Goal: Transaction & Acquisition: Purchase product/service

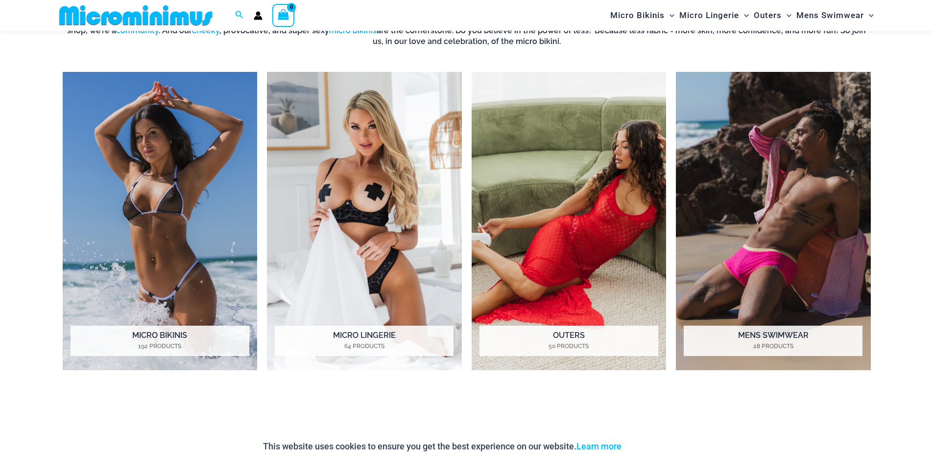
scroll to position [922, 0]
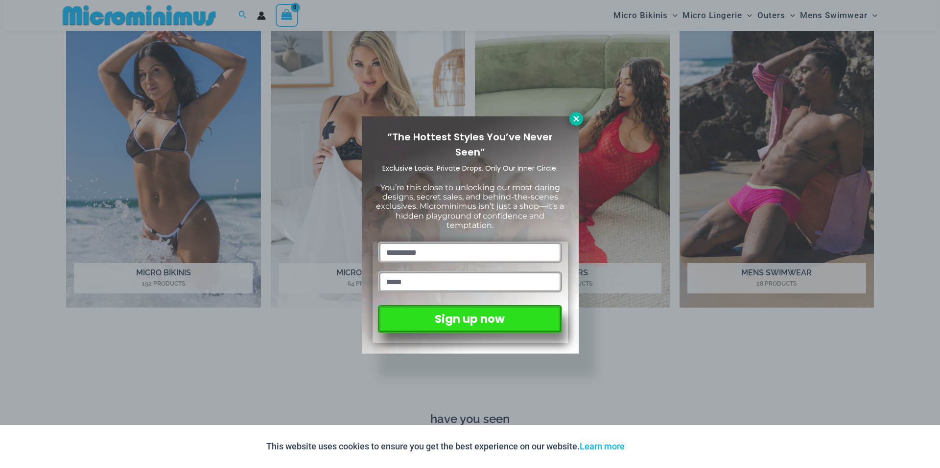
click at [578, 122] on icon at bounding box center [576, 119] width 9 height 9
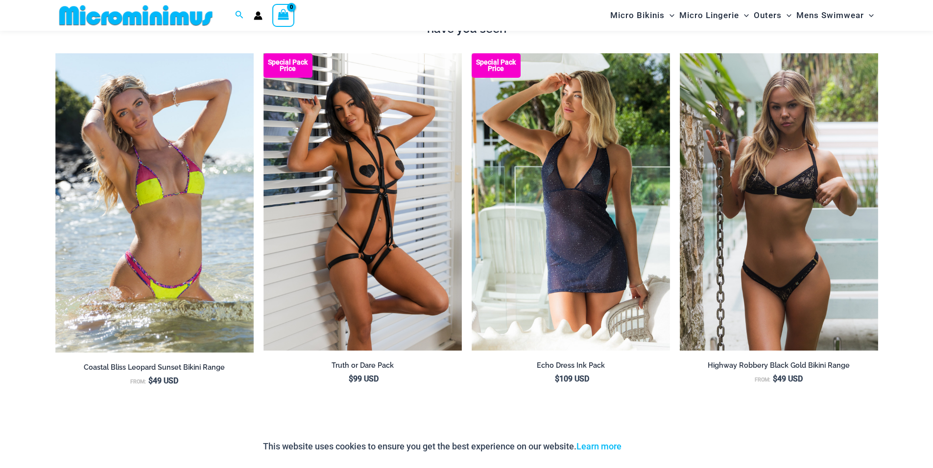
scroll to position [1314, 0]
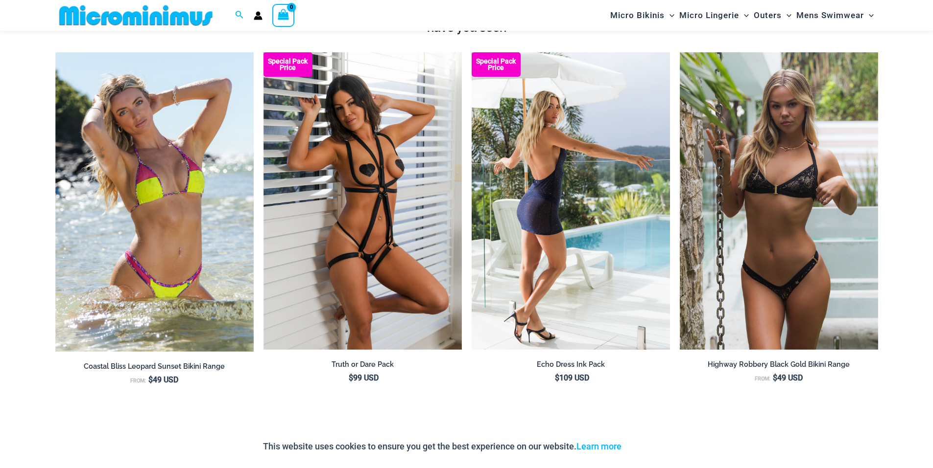
click at [535, 214] on img at bounding box center [570, 201] width 198 height 298
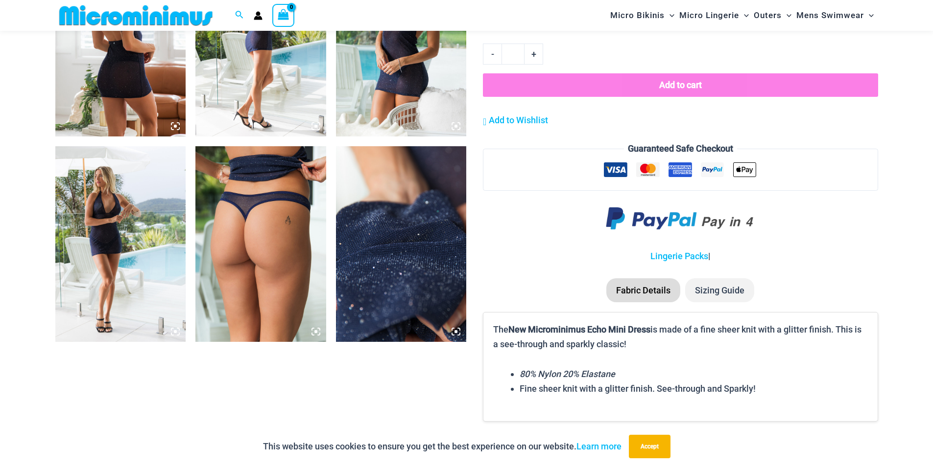
scroll to position [1020, 0]
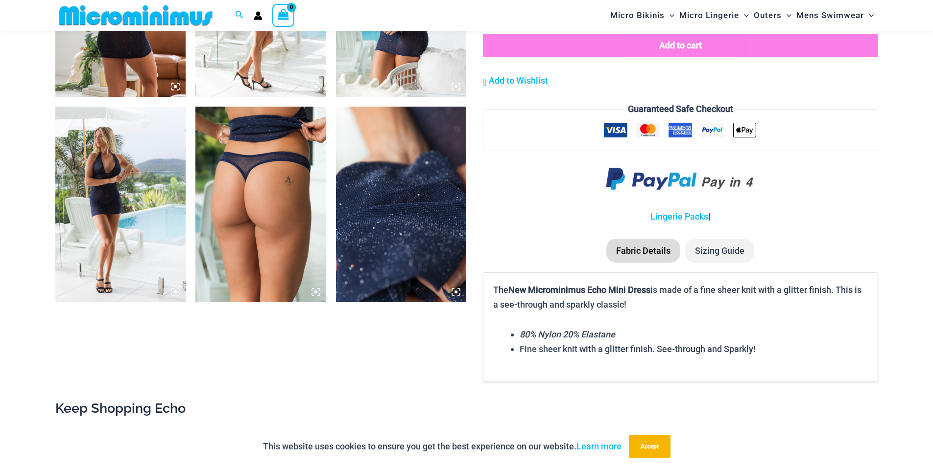
click at [109, 233] on img at bounding box center [120, 205] width 131 height 196
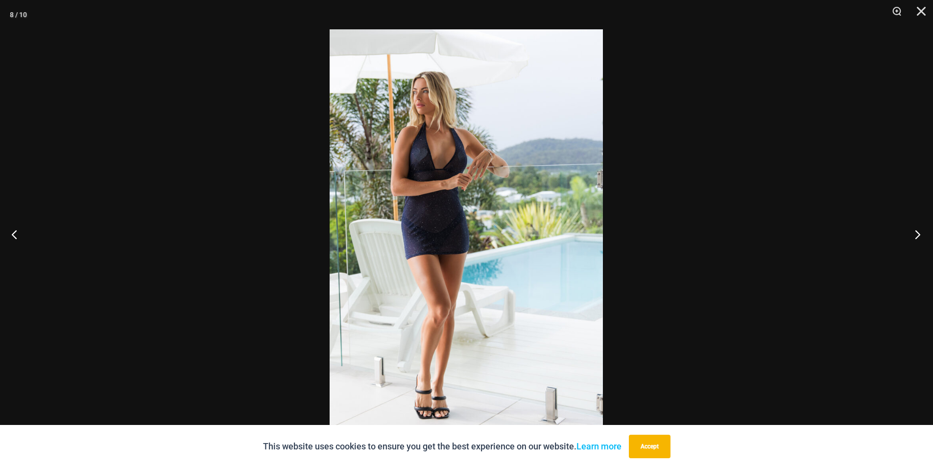
click at [913, 236] on button "Next" at bounding box center [914, 234] width 37 height 49
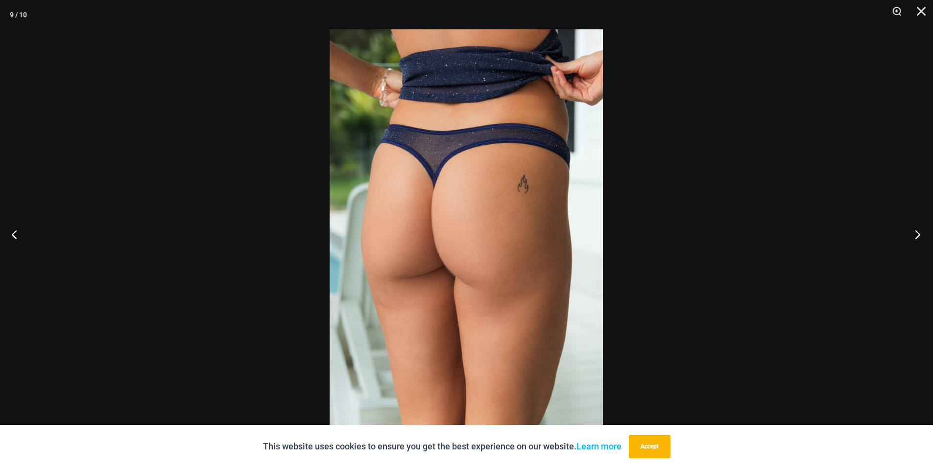
click at [916, 236] on button "Next" at bounding box center [914, 234] width 37 height 49
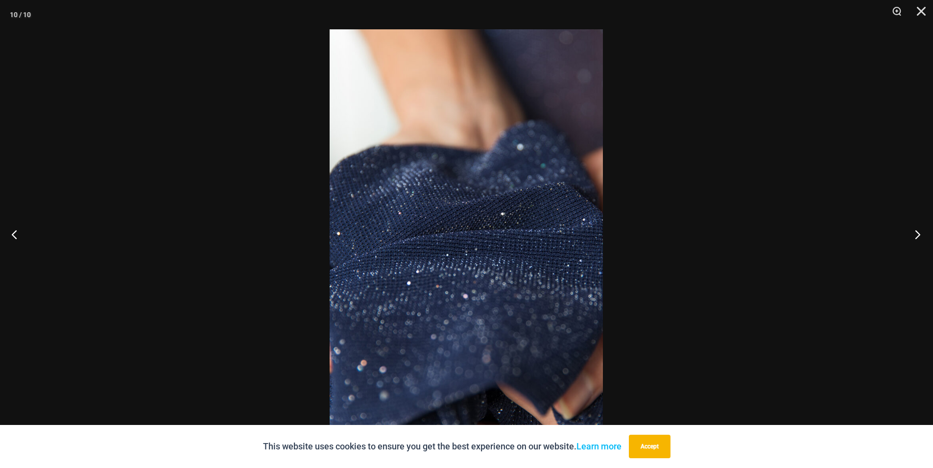
click at [916, 236] on button "Next" at bounding box center [914, 234] width 37 height 49
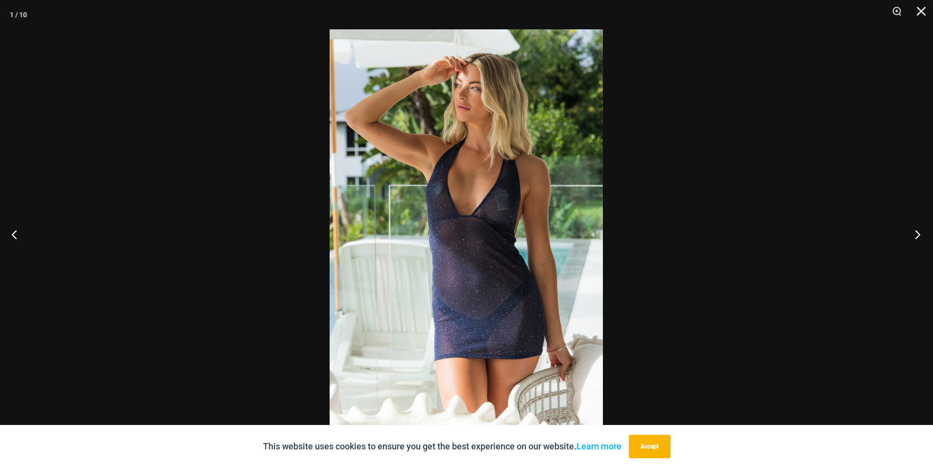
click at [916, 237] on button "Next" at bounding box center [914, 234] width 37 height 49
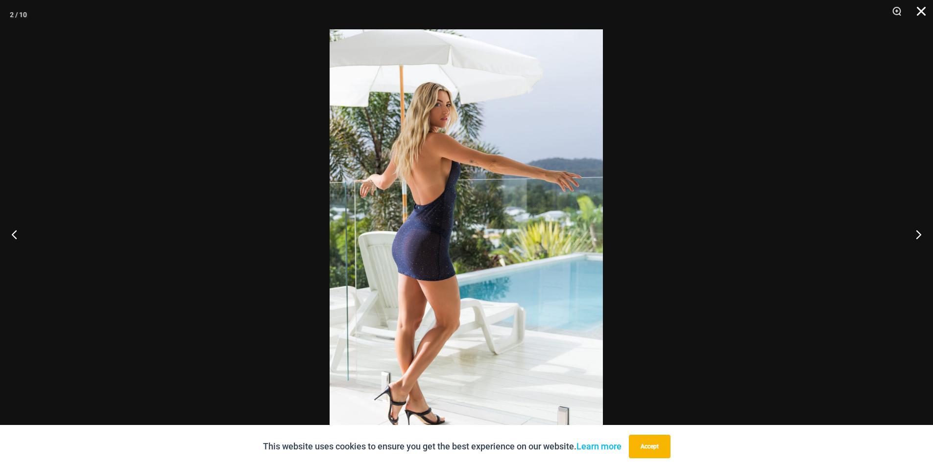
click at [915, 15] on button "Close" at bounding box center [917, 14] width 24 height 29
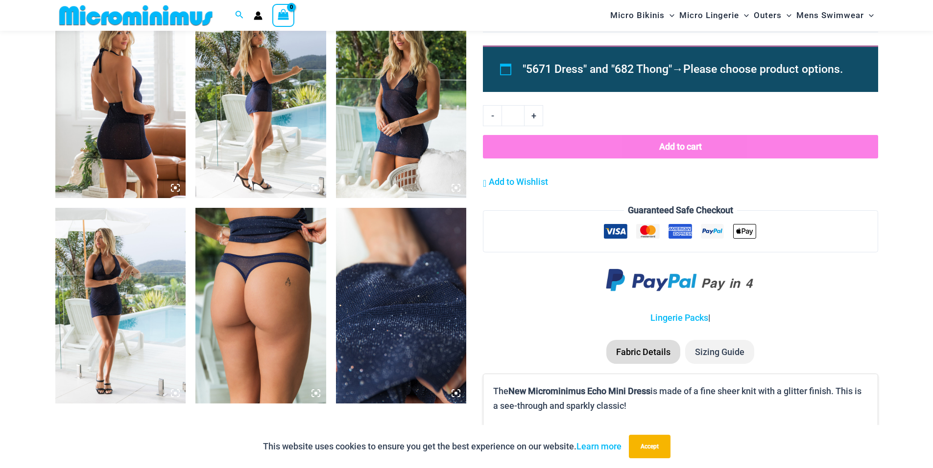
scroll to position [775, 0]
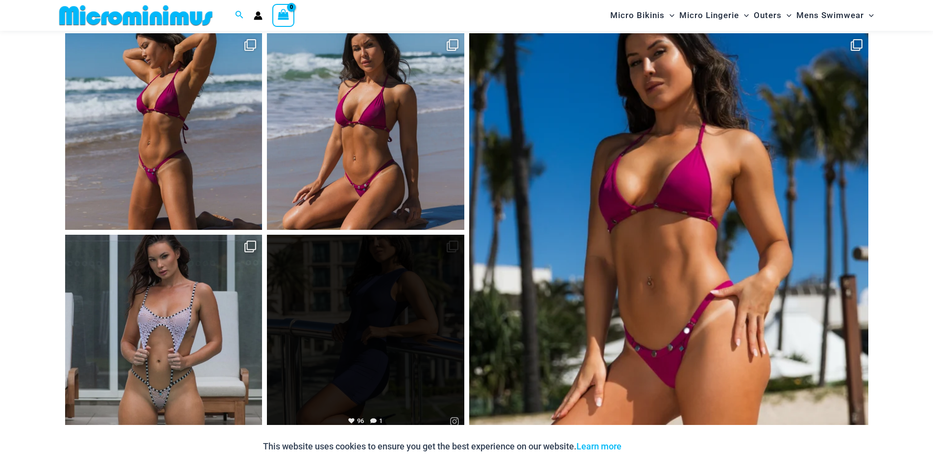
scroll to position [4733, 0]
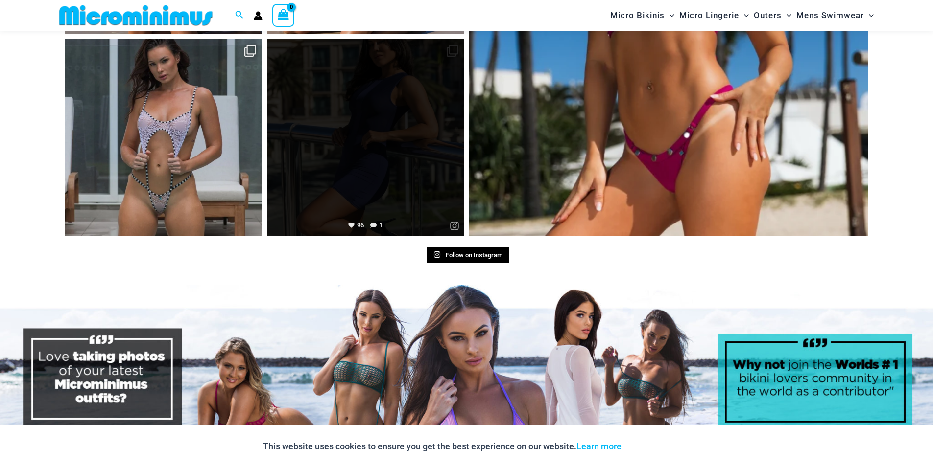
click at [332, 143] on link "Open" at bounding box center [365, 137] width 197 height 197
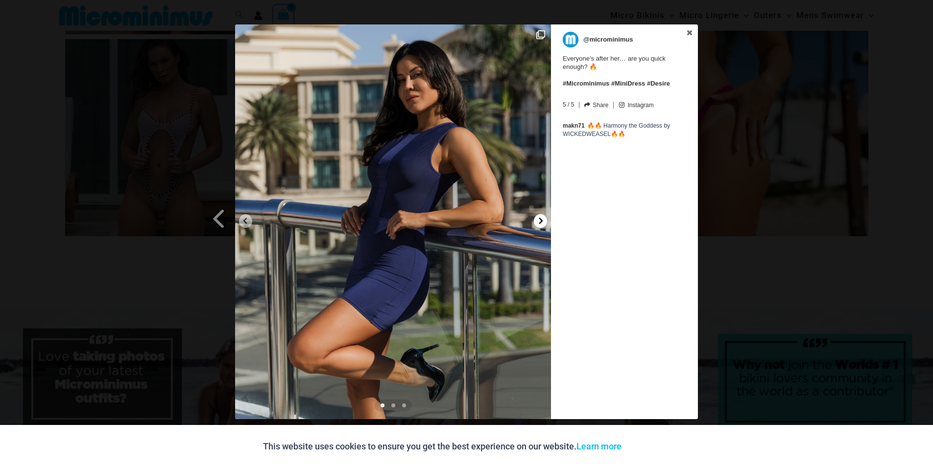
click at [543, 218] on icon at bounding box center [540, 220] width 7 height 7
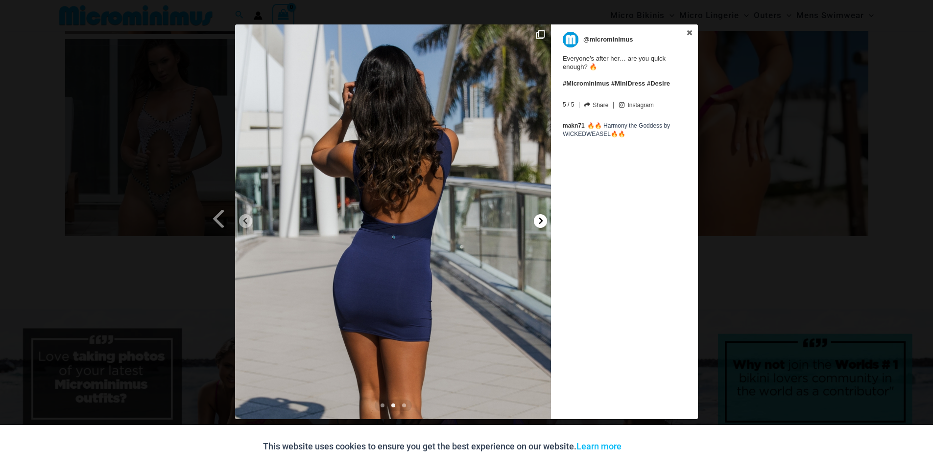
click at [538, 218] on icon at bounding box center [540, 220] width 7 height 7
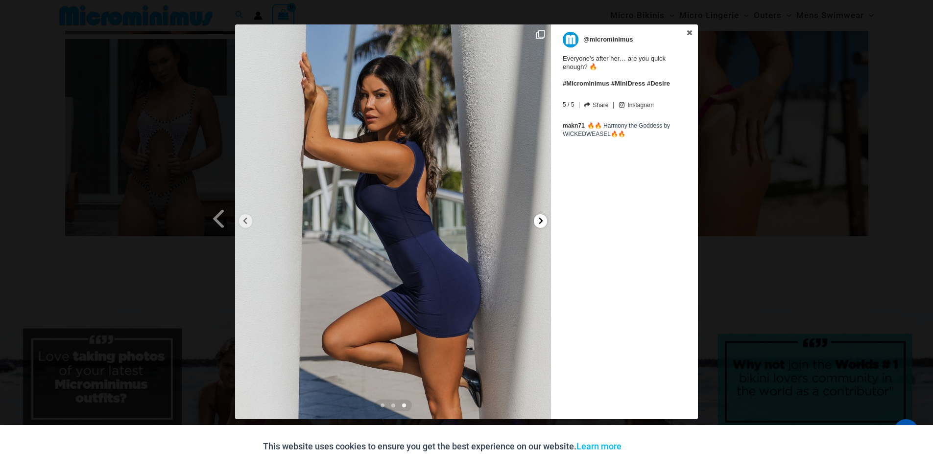
click at [537, 218] on icon at bounding box center [540, 220] width 7 height 7
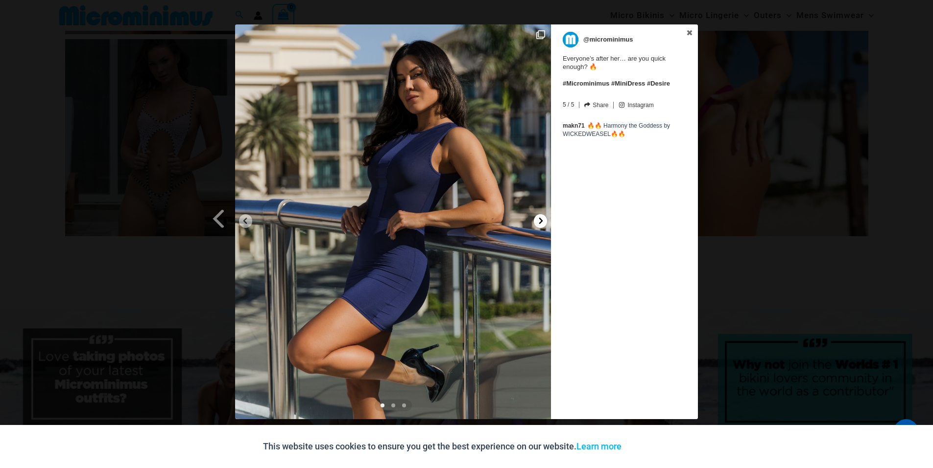
click at [537, 218] on icon at bounding box center [540, 220] width 7 height 7
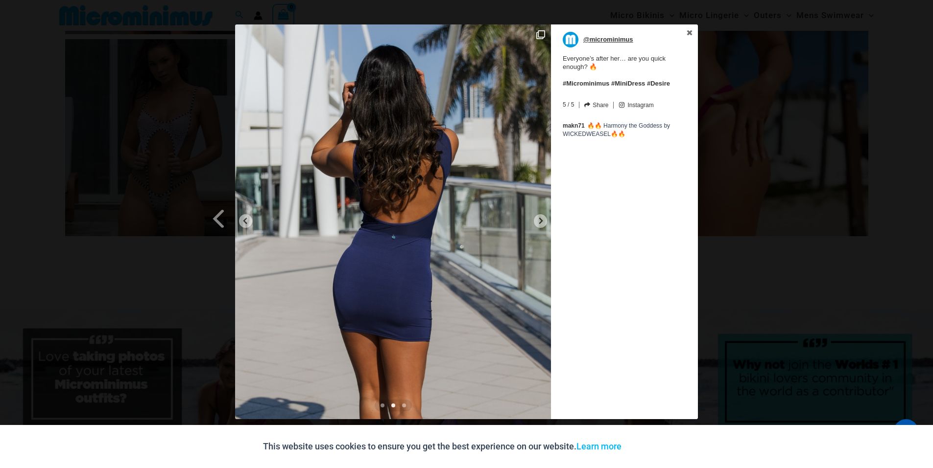
drag, startPoint x: 690, startPoint y: 35, endPoint x: 679, endPoint y: 39, distance: 11.2
click at [690, 35] on icon at bounding box center [689, 32] width 5 height 5
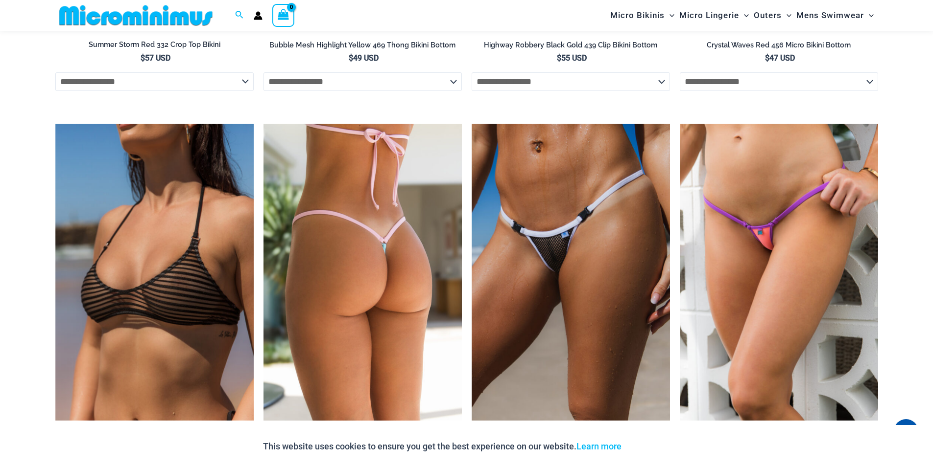
scroll to position [3281, 0]
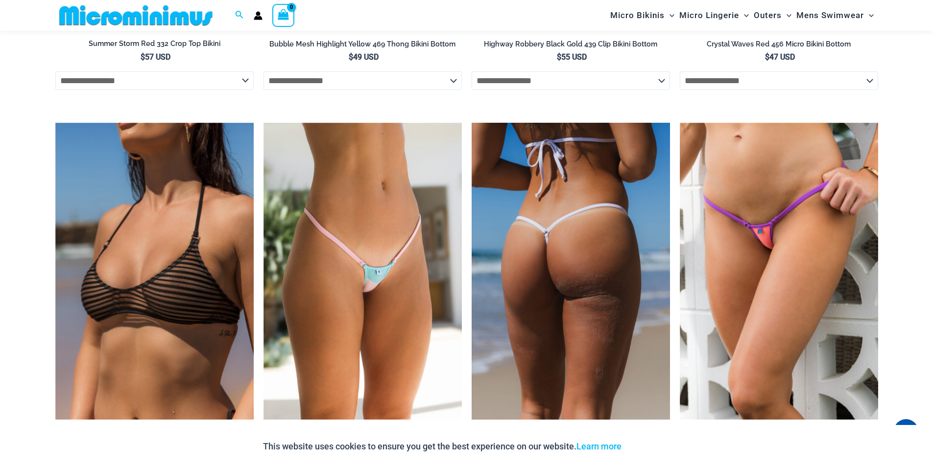
click at [586, 238] on img at bounding box center [570, 272] width 198 height 298
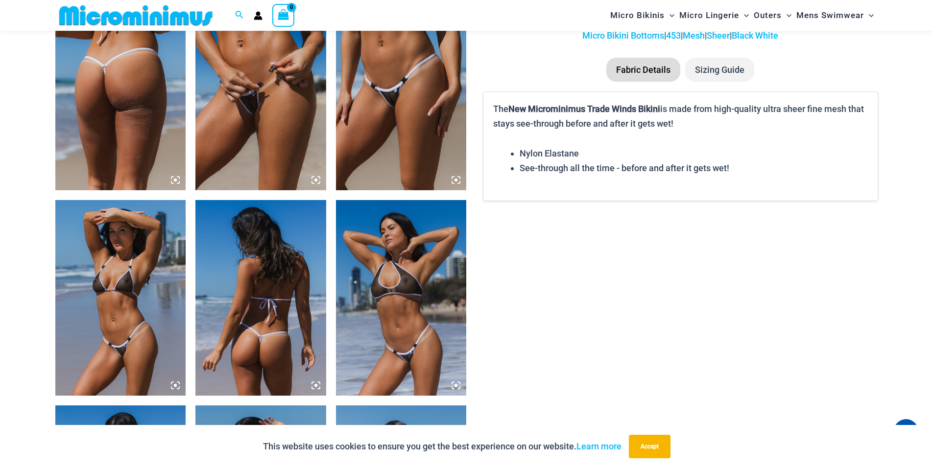
scroll to position [677, 0]
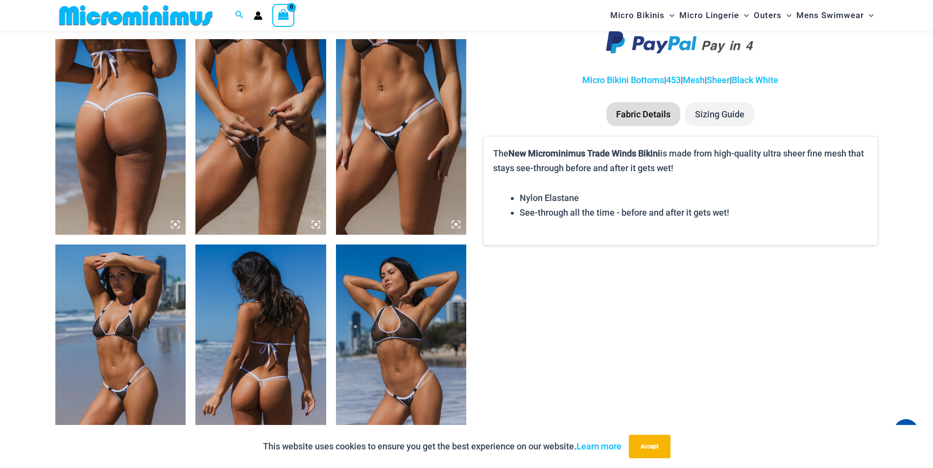
click at [212, 169] on img at bounding box center [260, 137] width 131 height 196
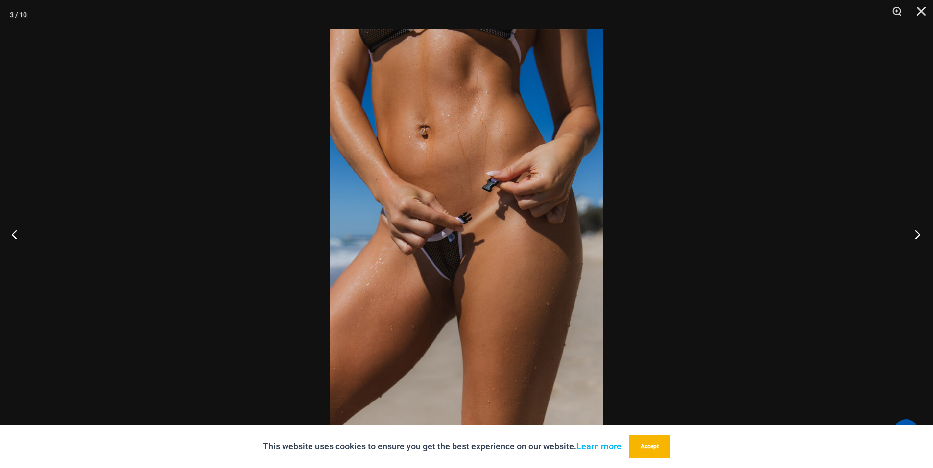
click at [917, 236] on button "Next" at bounding box center [914, 234] width 37 height 49
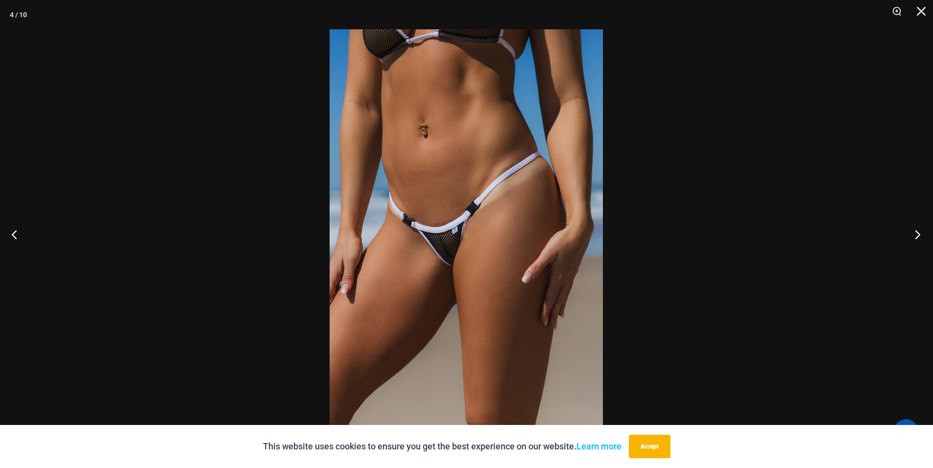
click at [917, 236] on button "Next" at bounding box center [914, 234] width 37 height 49
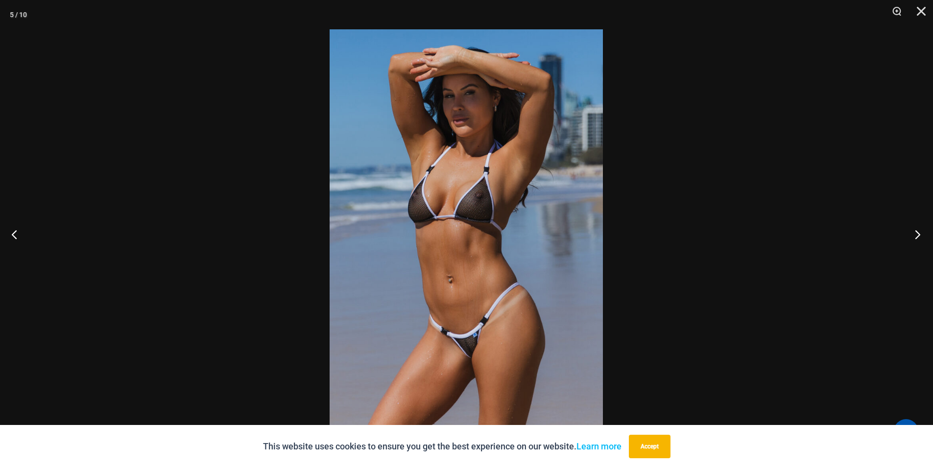
click at [917, 236] on button "Next" at bounding box center [914, 234] width 37 height 49
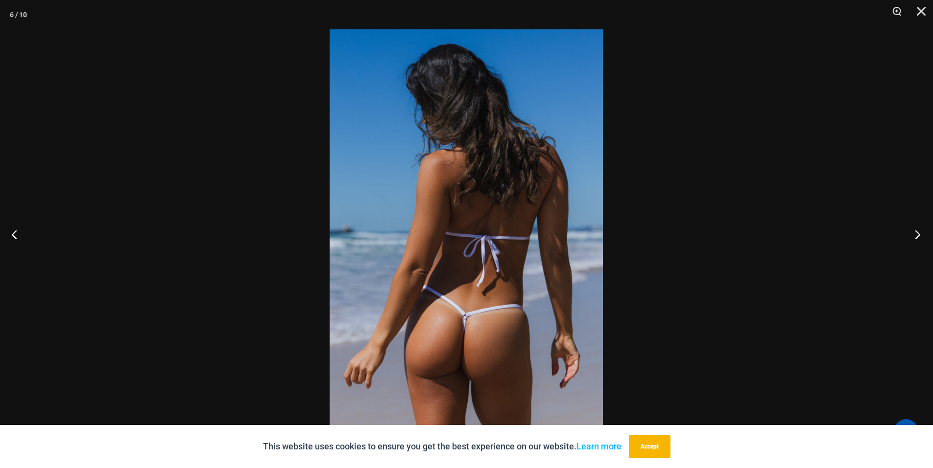
click at [917, 236] on button "Next" at bounding box center [914, 234] width 37 height 49
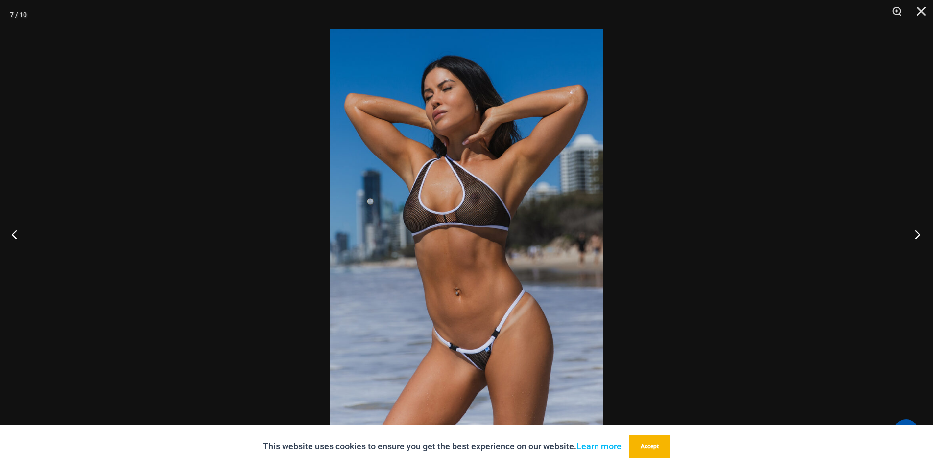
click at [917, 236] on button "Next" at bounding box center [914, 234] width 37 height 49
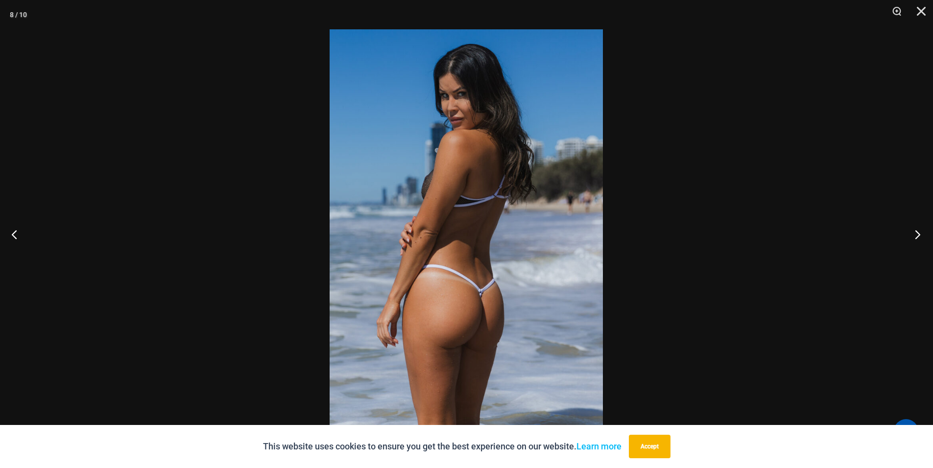
click at [917, 236] on button "Next" at bounding box center [914, 234] width 37 height 49
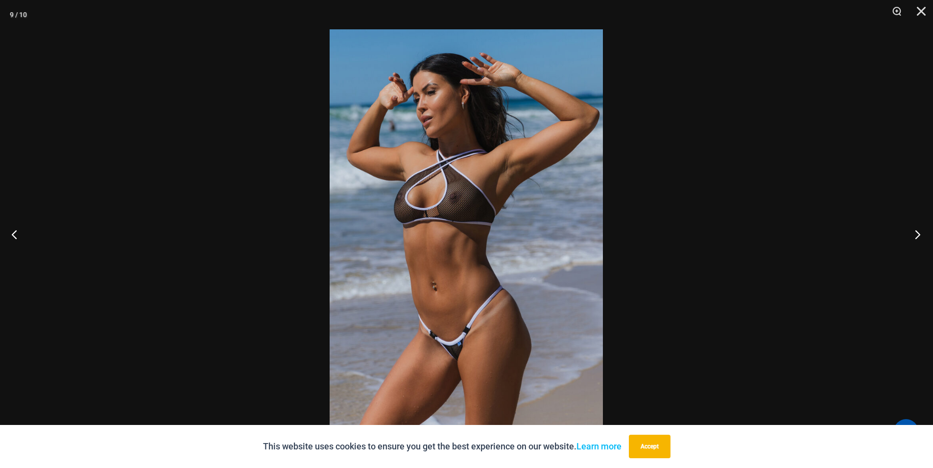
click at [917, 236] on button "Next" at bounding box center [914, 234] width 37 height 49
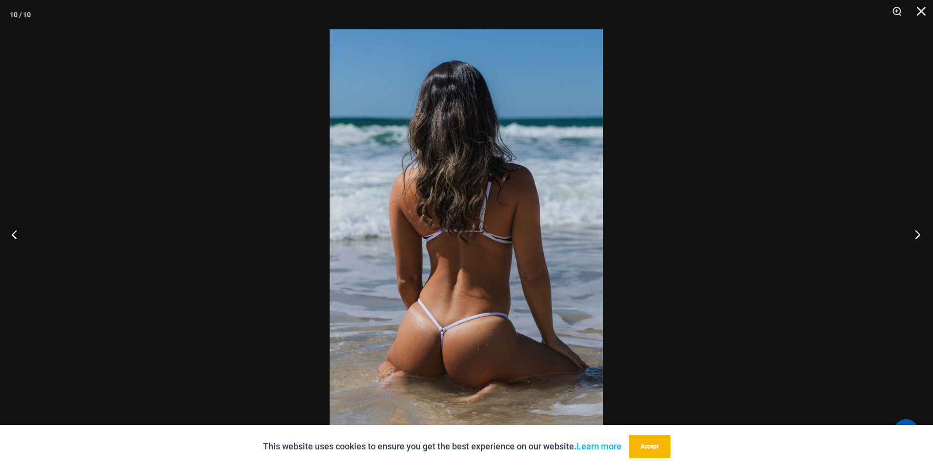
click at [917, 236] on button "Next" at bounding box center [914, 234] width 37 height 49
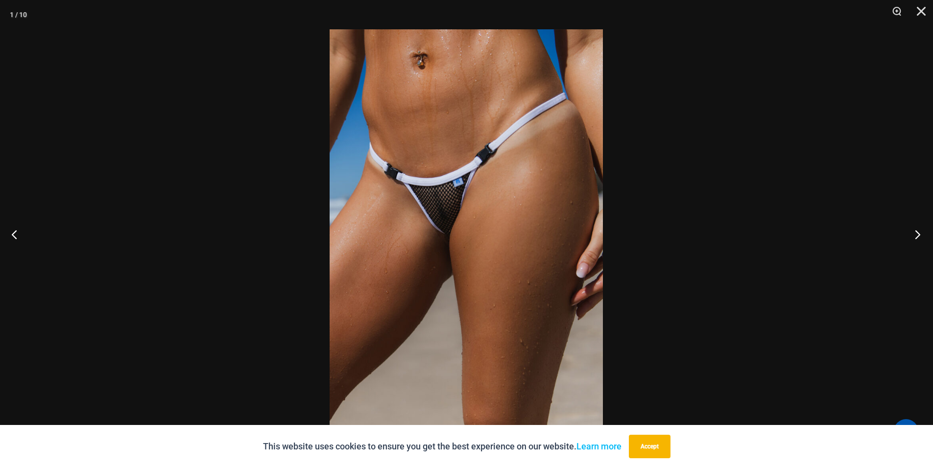
click at [917, 236] on button "Next" at bounding box center [914, 234] width 37 height 49
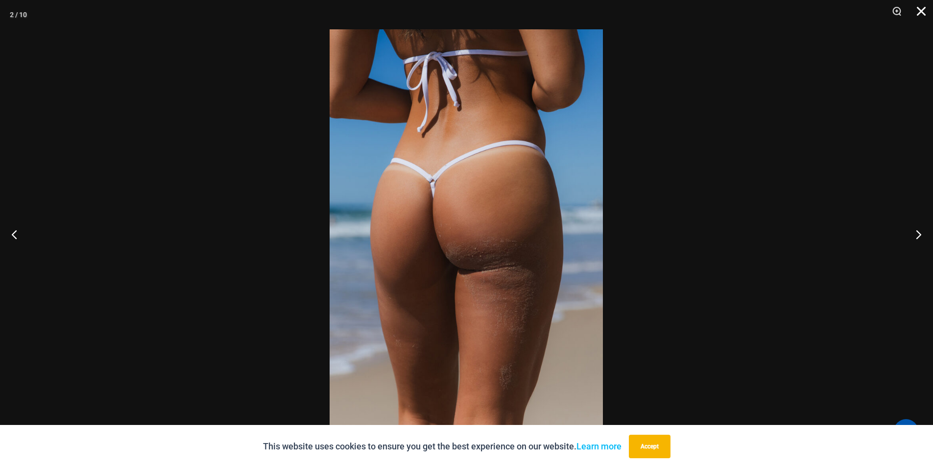
click at [922, 11] on button "Close" at bounding box center [917, 14] width 24 height 29
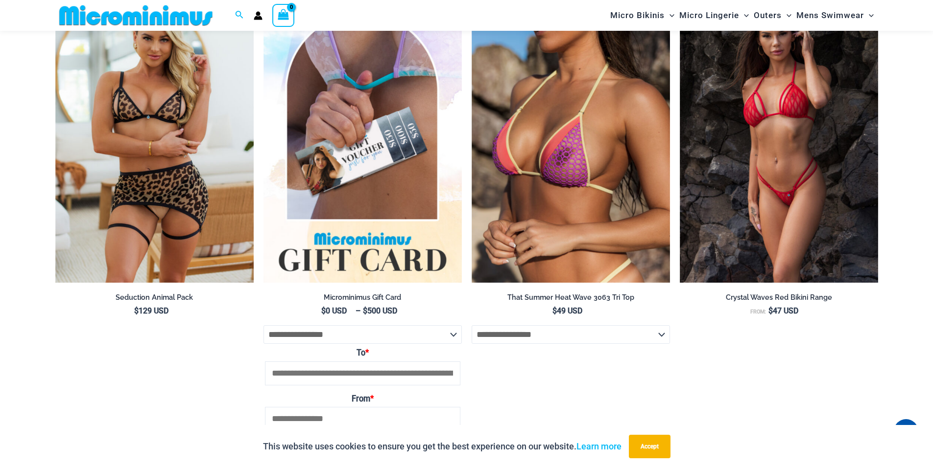
scroll to position [3026, 0]
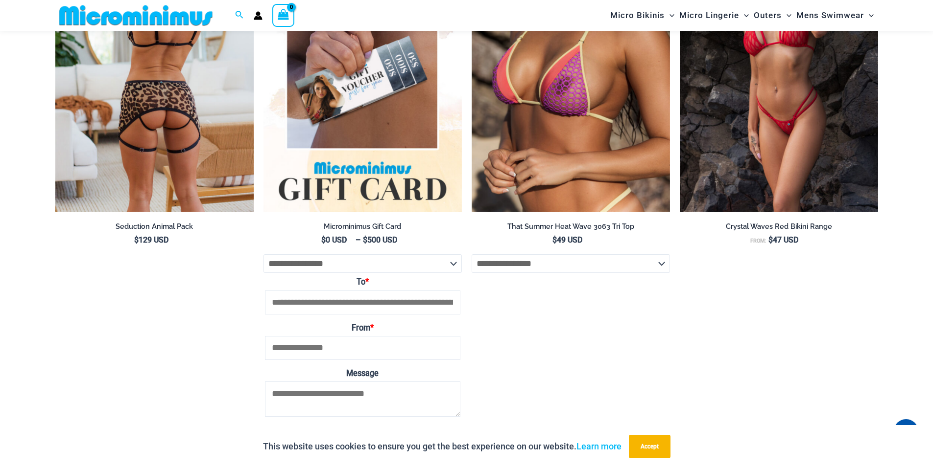
click at [136, 118] on img at bounding box center [154, 63] width 198 height 298
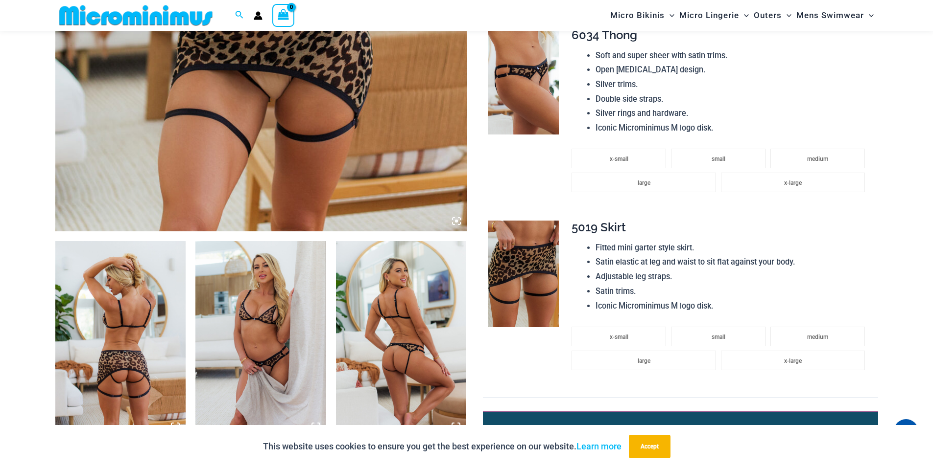
scroll to position [480, 0]
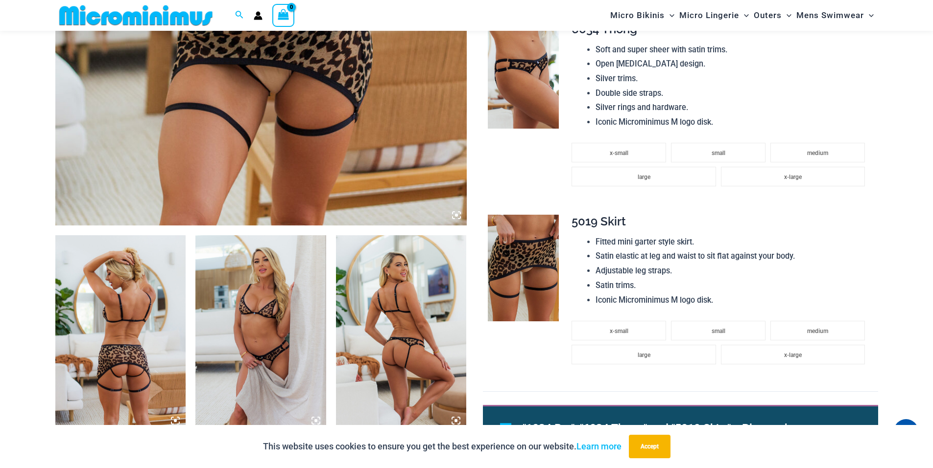
click at [604, 227] on span "5019 Skirt" at bounding box center [598, 221] width 54 height 14
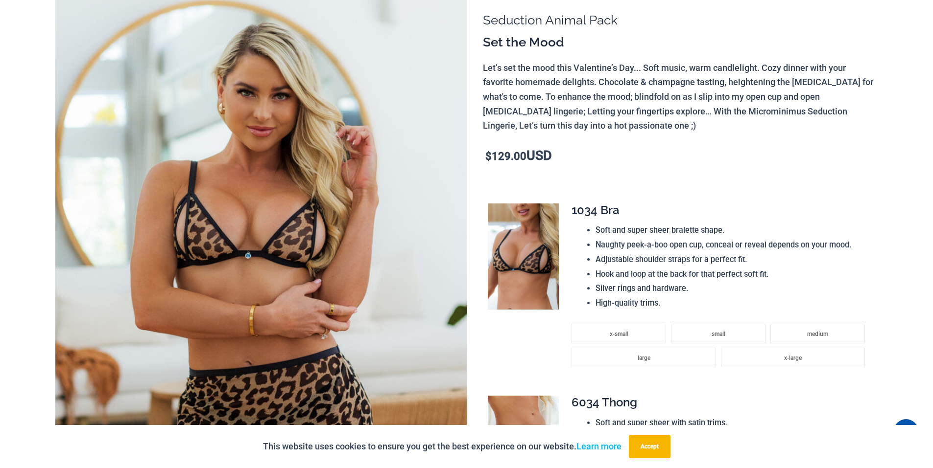
scroll to position [0, 0]
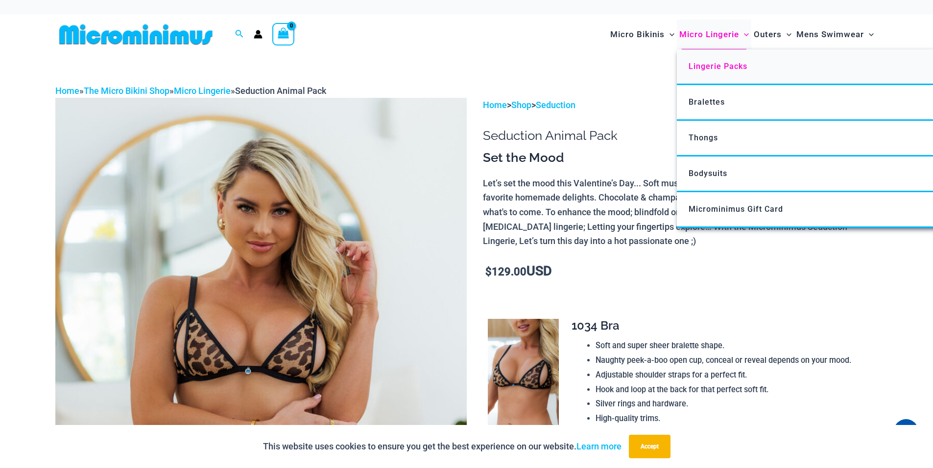
click at [700, 68] on span "Lingerie Packs" at bounding box center [717, 66] width 59 height 9
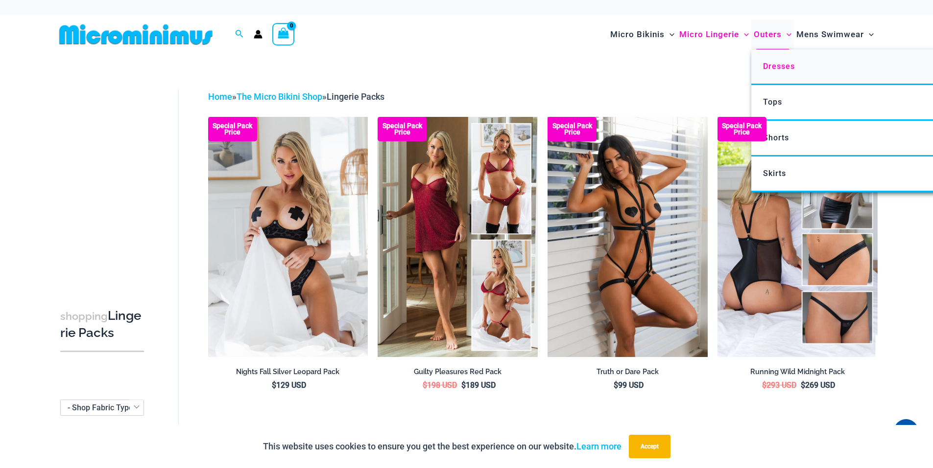
click at [782, 68] on span "Dresses" at bounding box center [779, 66] width 32 height 9
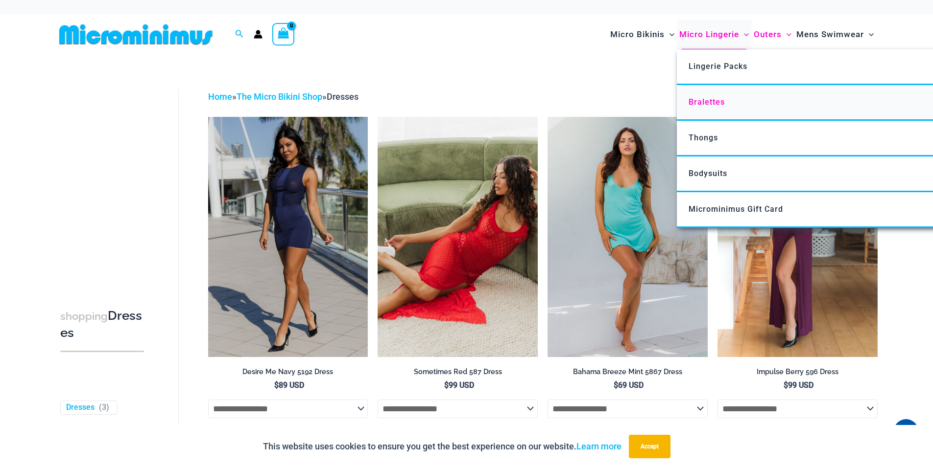
click at [693, 100] on span "Bralettes" at bounding box center [706, 101] width 36 height 9
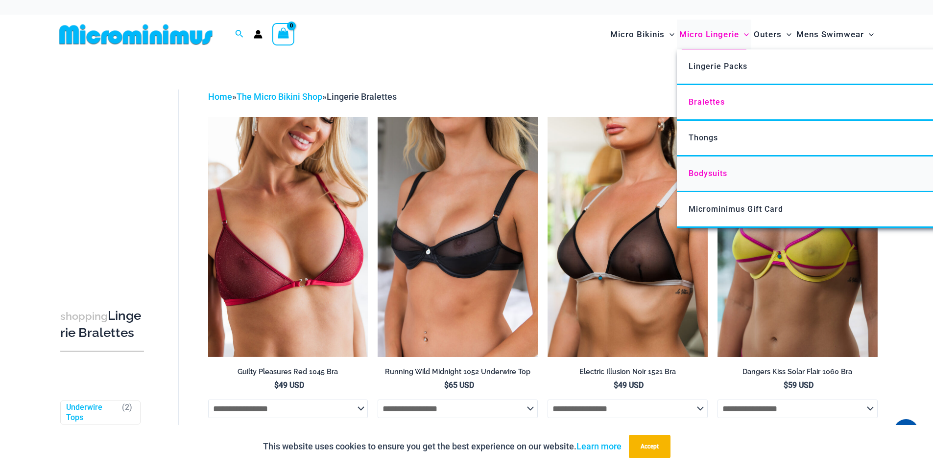
click at [701, 173] on span "Bodysuits" at bounding box center [707, 173] width 39 height 9
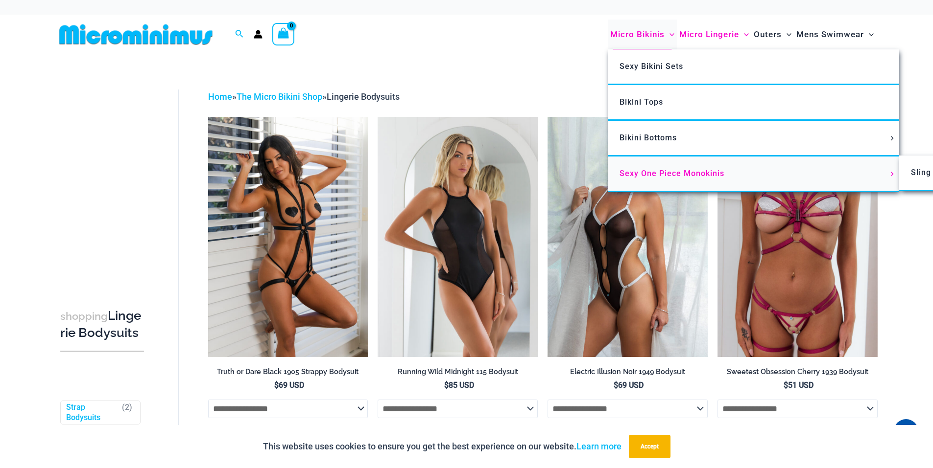
click at [653, 179] on link "Sexy One Piece Monokinis" at bounding box center [753, 175] width 291 height 36
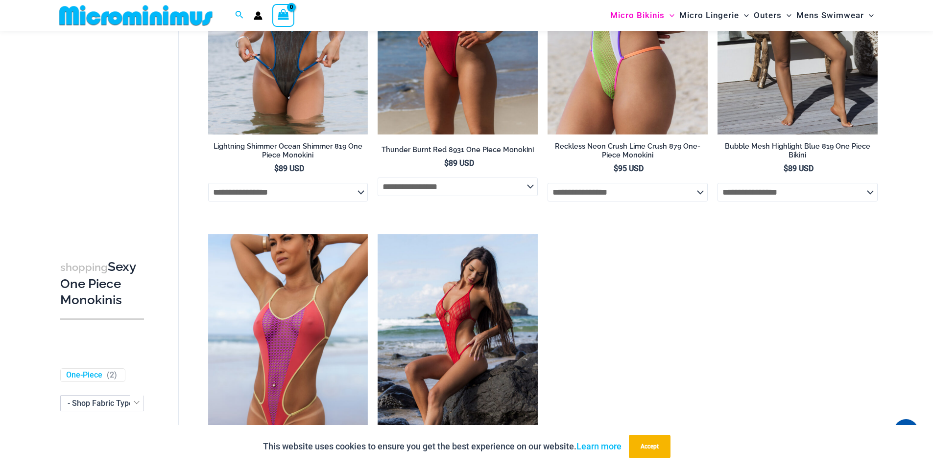
scroll to position [1811, 0]
